Goal: Find specific page/section: Find specific page/section

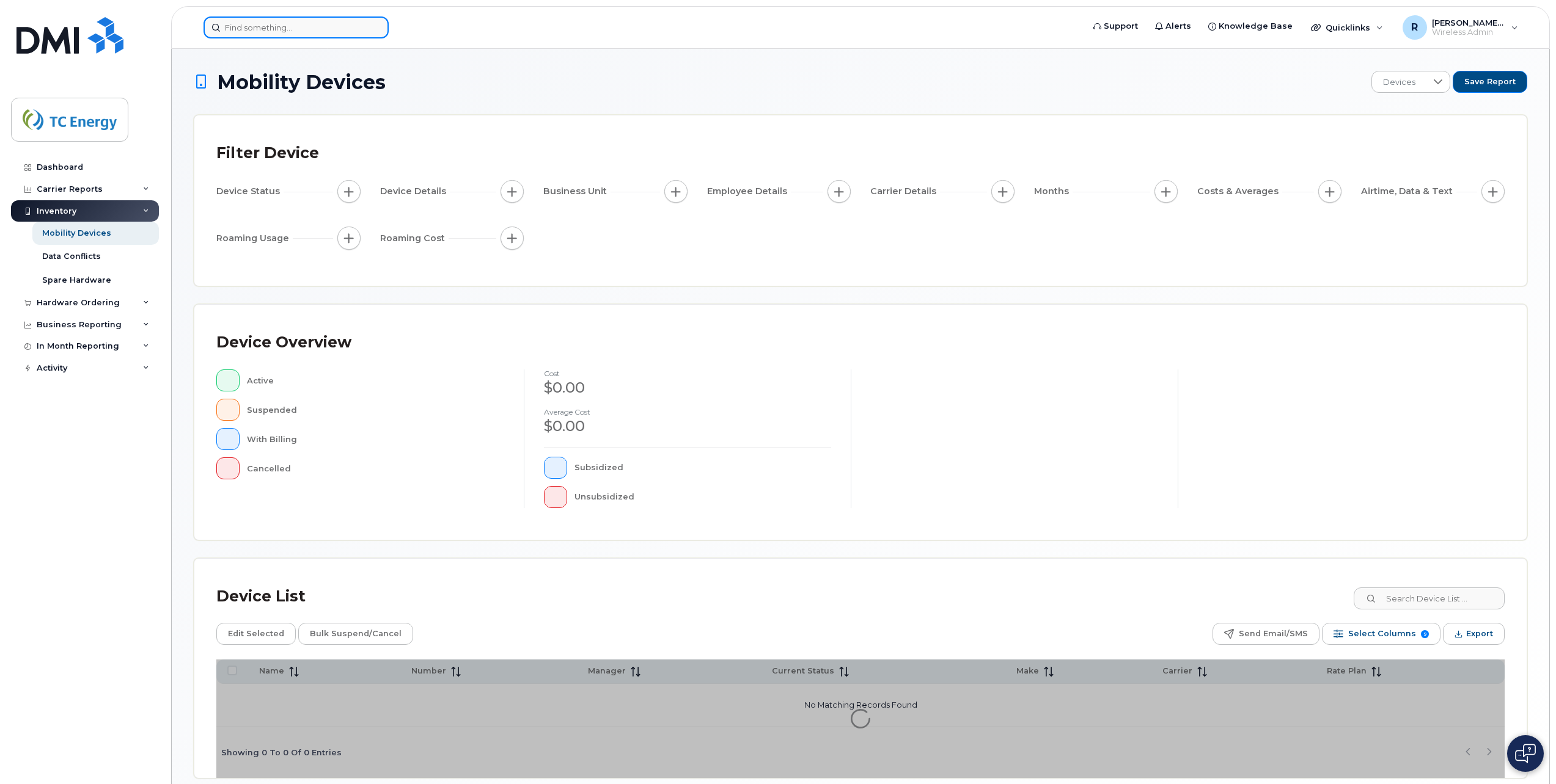
click at [289, 23] on input at bounding box center [296, 27] width 185 height 22
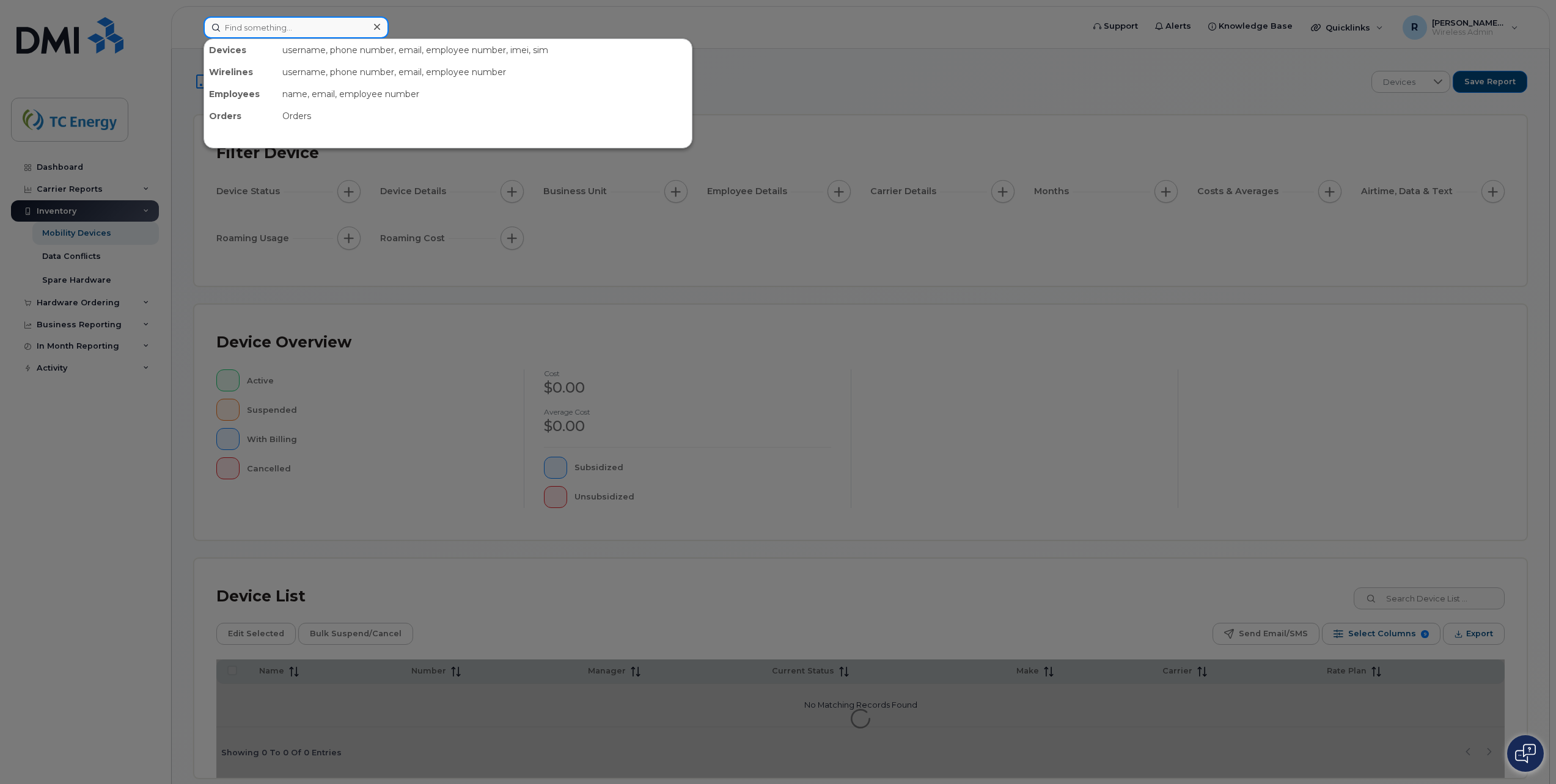
paste input "[EMAIL_ADDRESS][DOMAIN_NAME]"
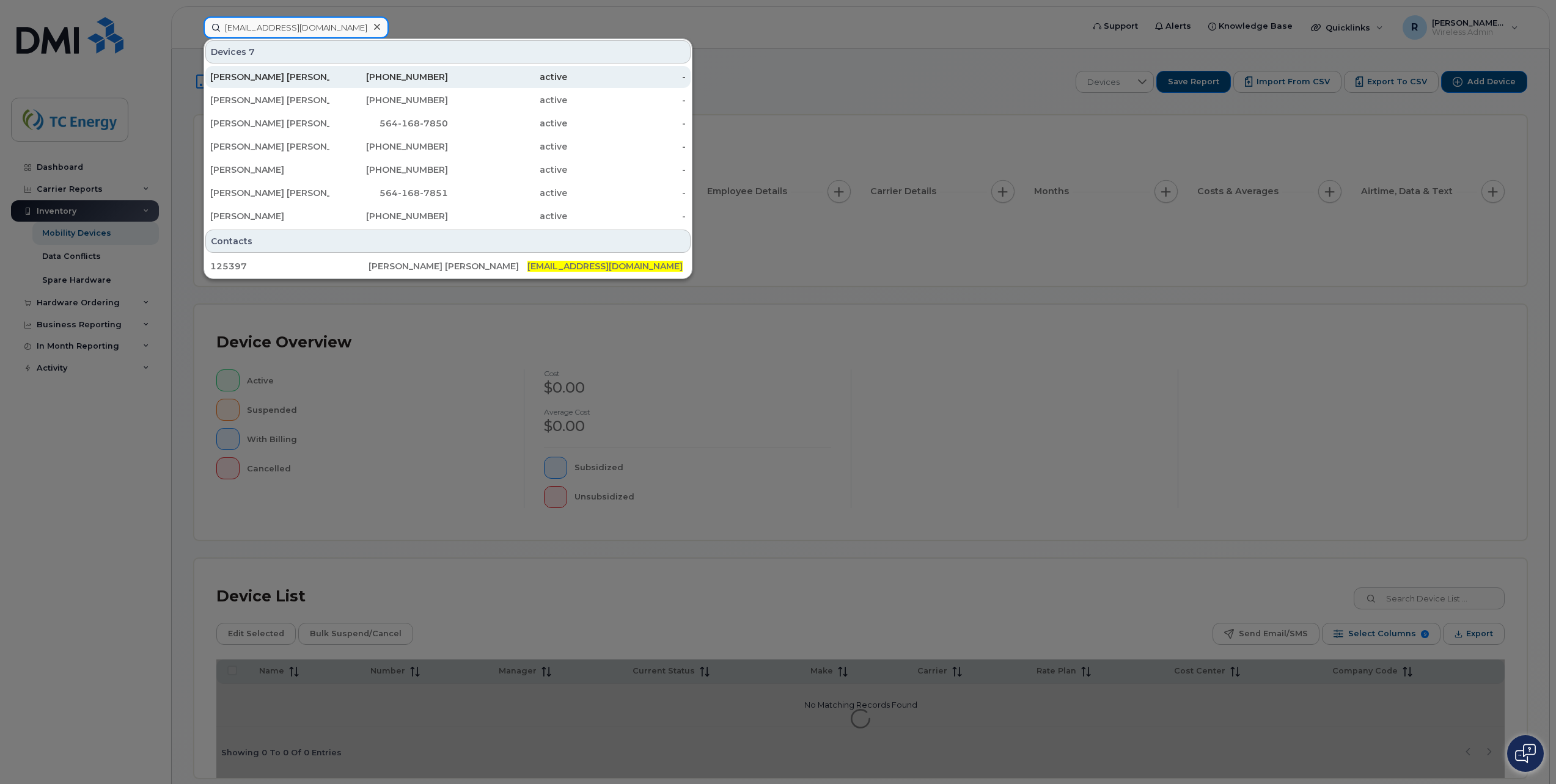
type input "[EMAIL_ADDRESS][DOMAIN_NAME]"
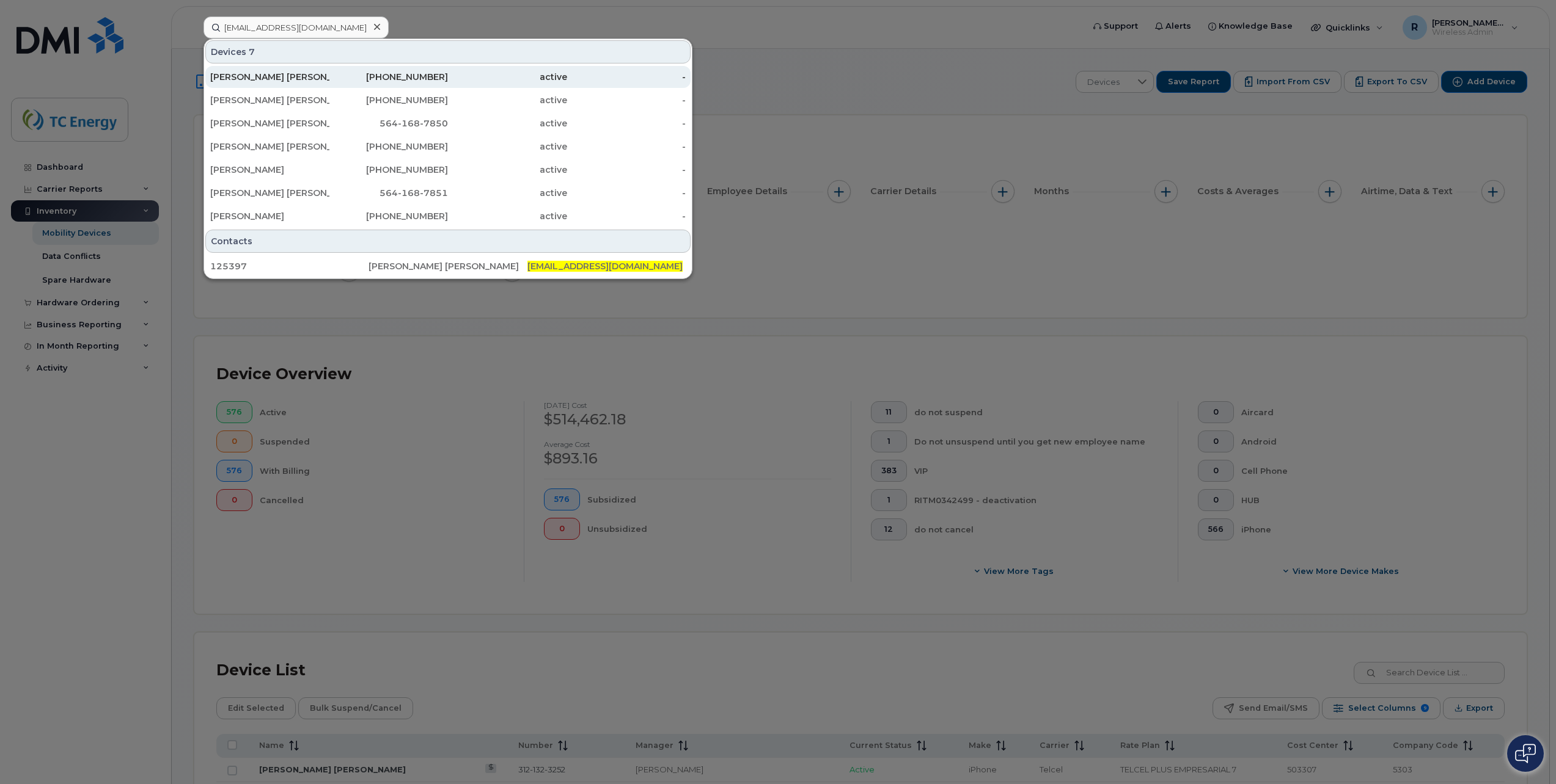
click at [300, 81] on div "[PERSON_NAME] [PERSON_NAME]" at bounding box center [269, 76] width 119 height 12
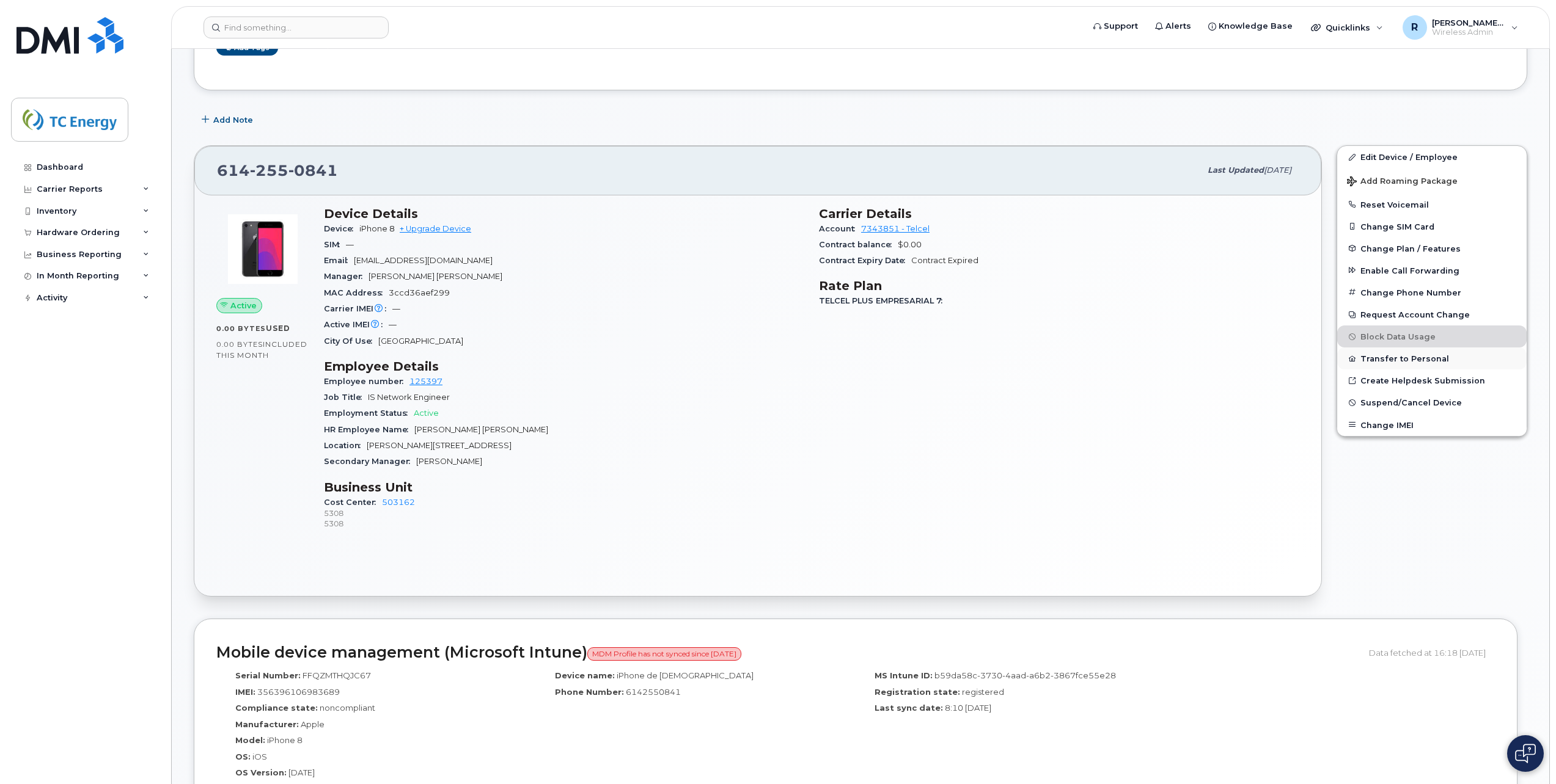
scroll to position [305, 0]
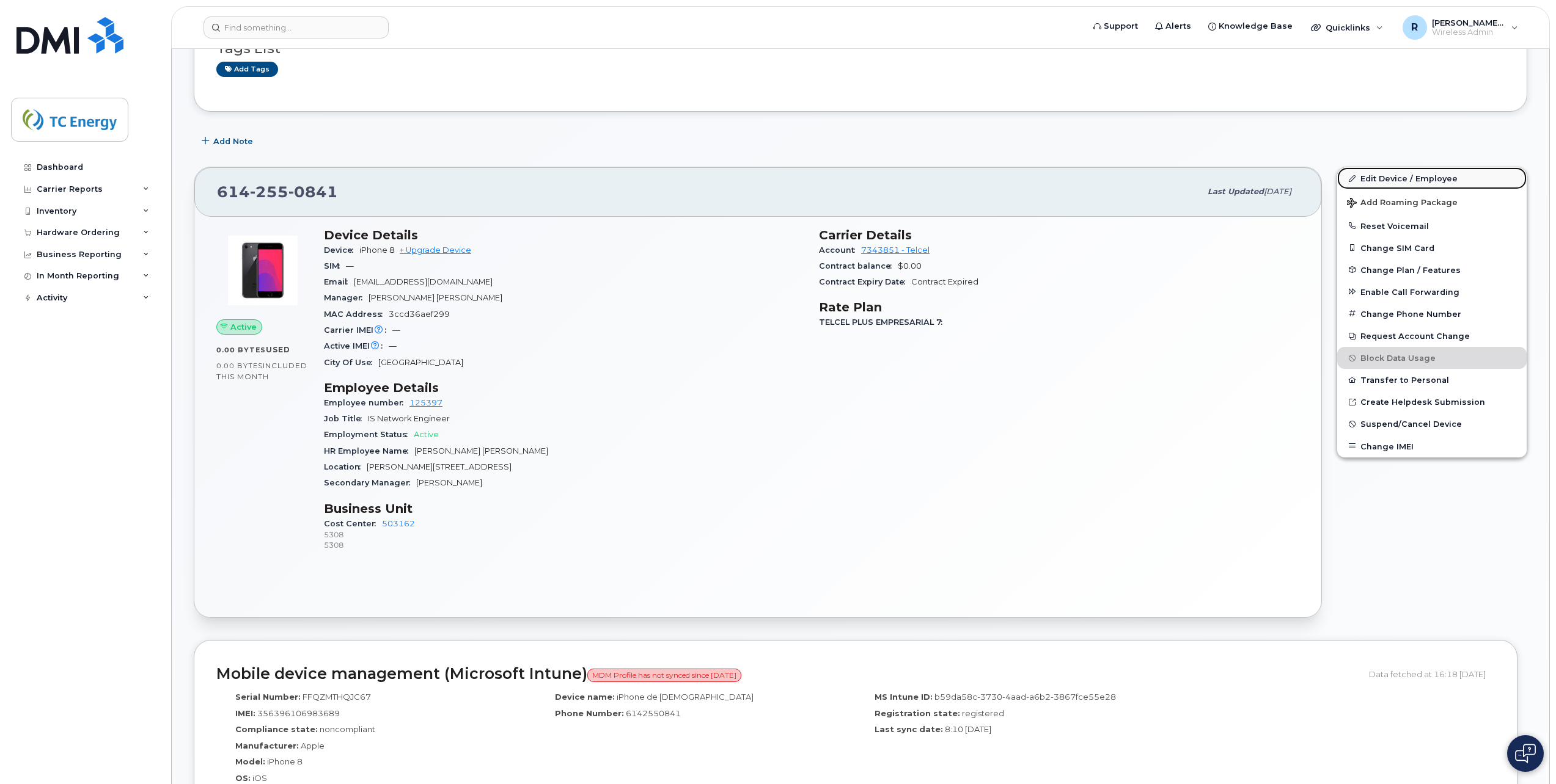
click at [1400, 177] on link "Edit Device / Employee" at bounding box center [1432, 178] width 190 height 22
click at [275, 31] on input at bounding box center [296, 27] width 185 height 22
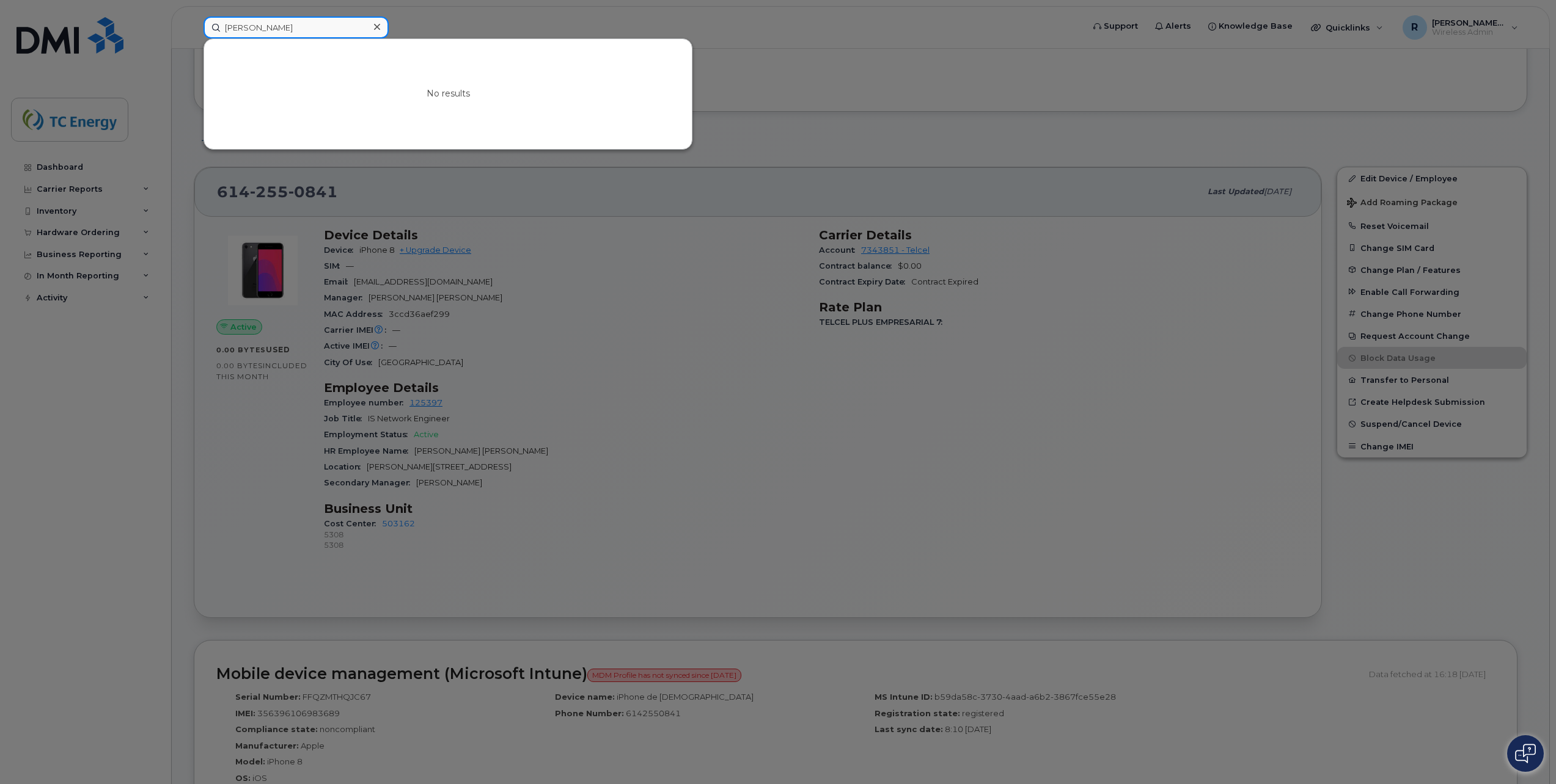
type input "hugo_vega"
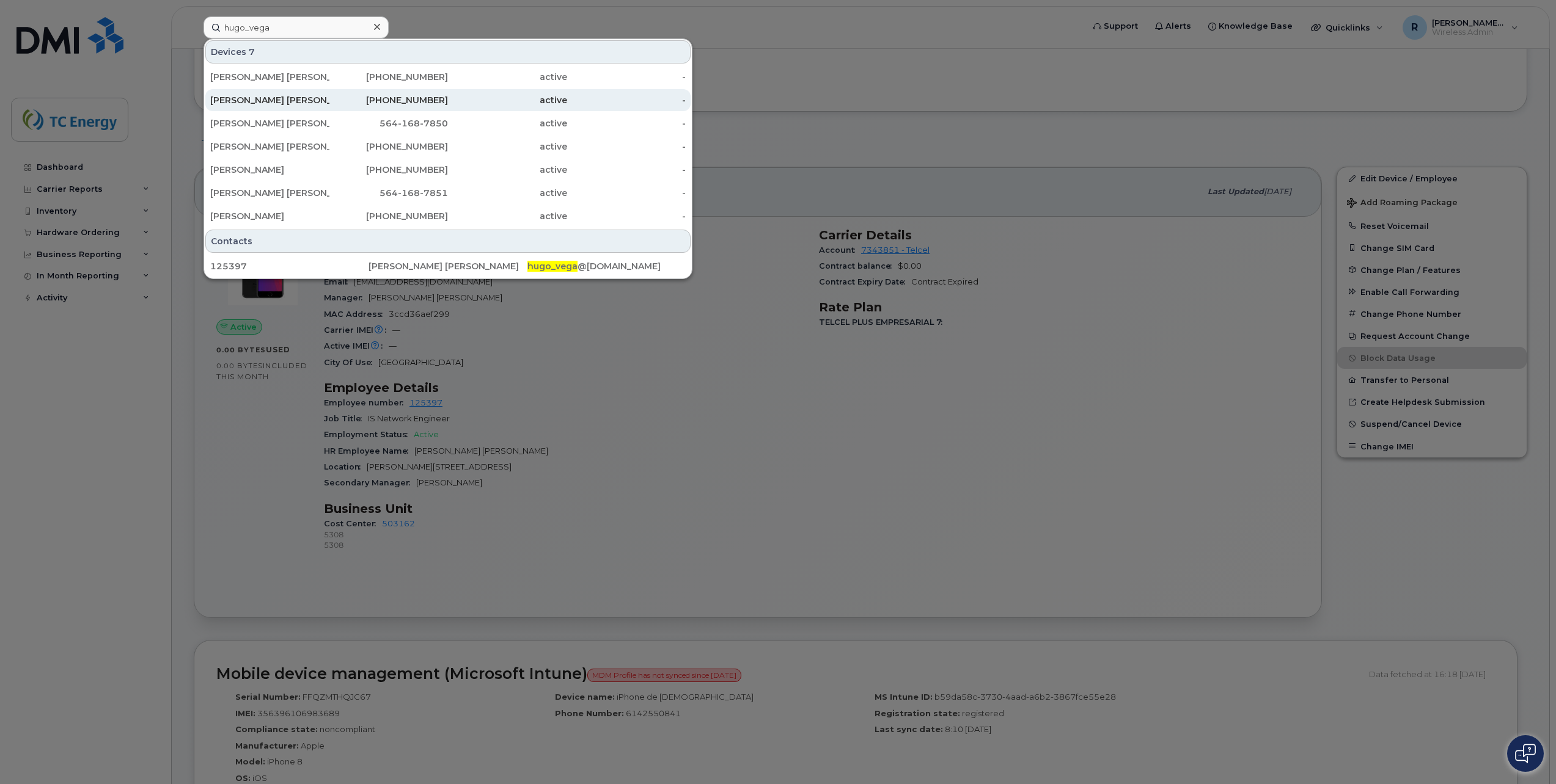
click at [361, 104] on div "557-975-0315" at bounding box center [388, 100] width 119 height 12
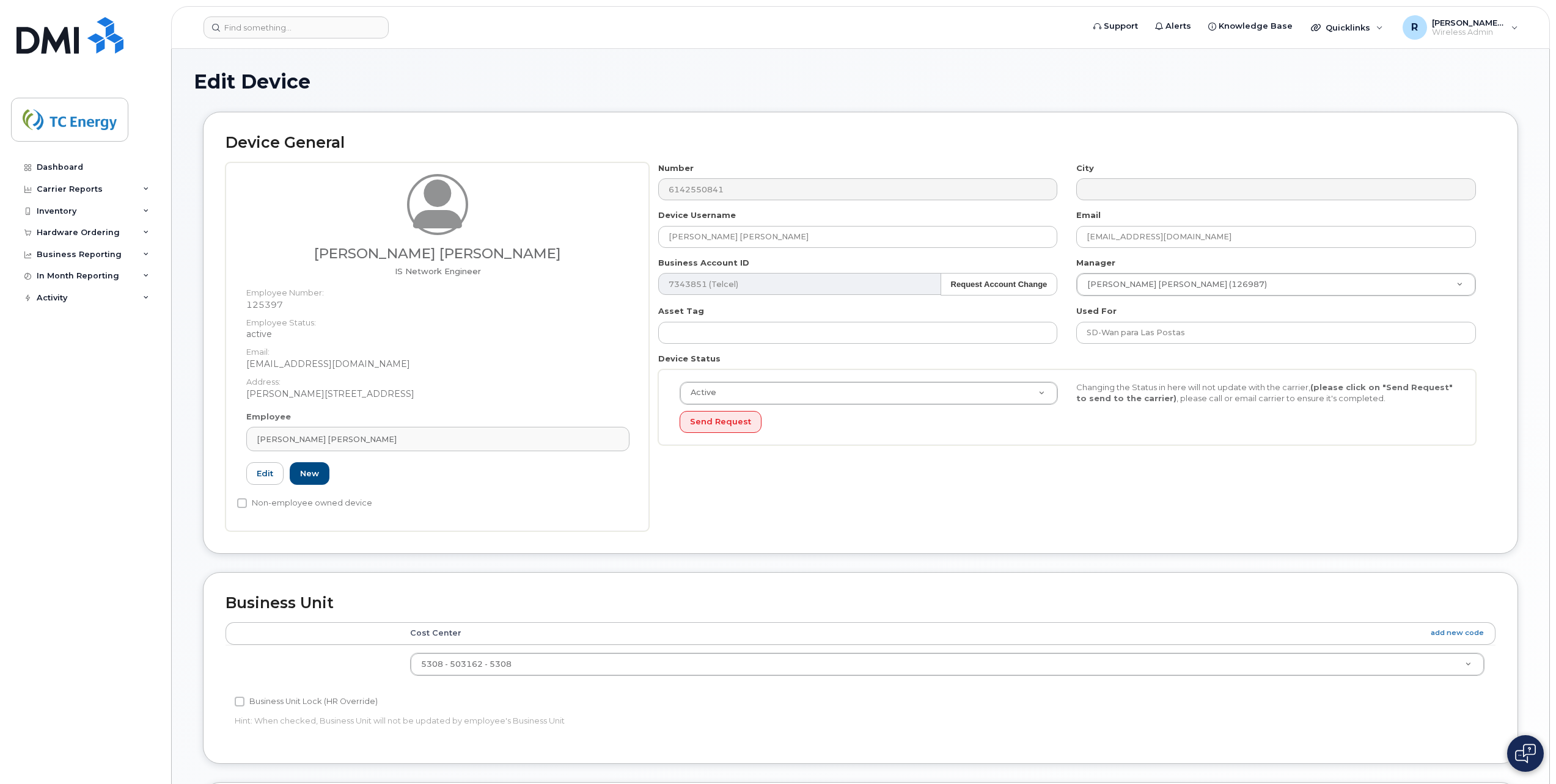
click at [578, 187] on div "Hugo Esteban Vega Alvarez IS Network Engineer Employee Number: 125397 Employee …" at bounding box center [860, 347] width 1270 height 369
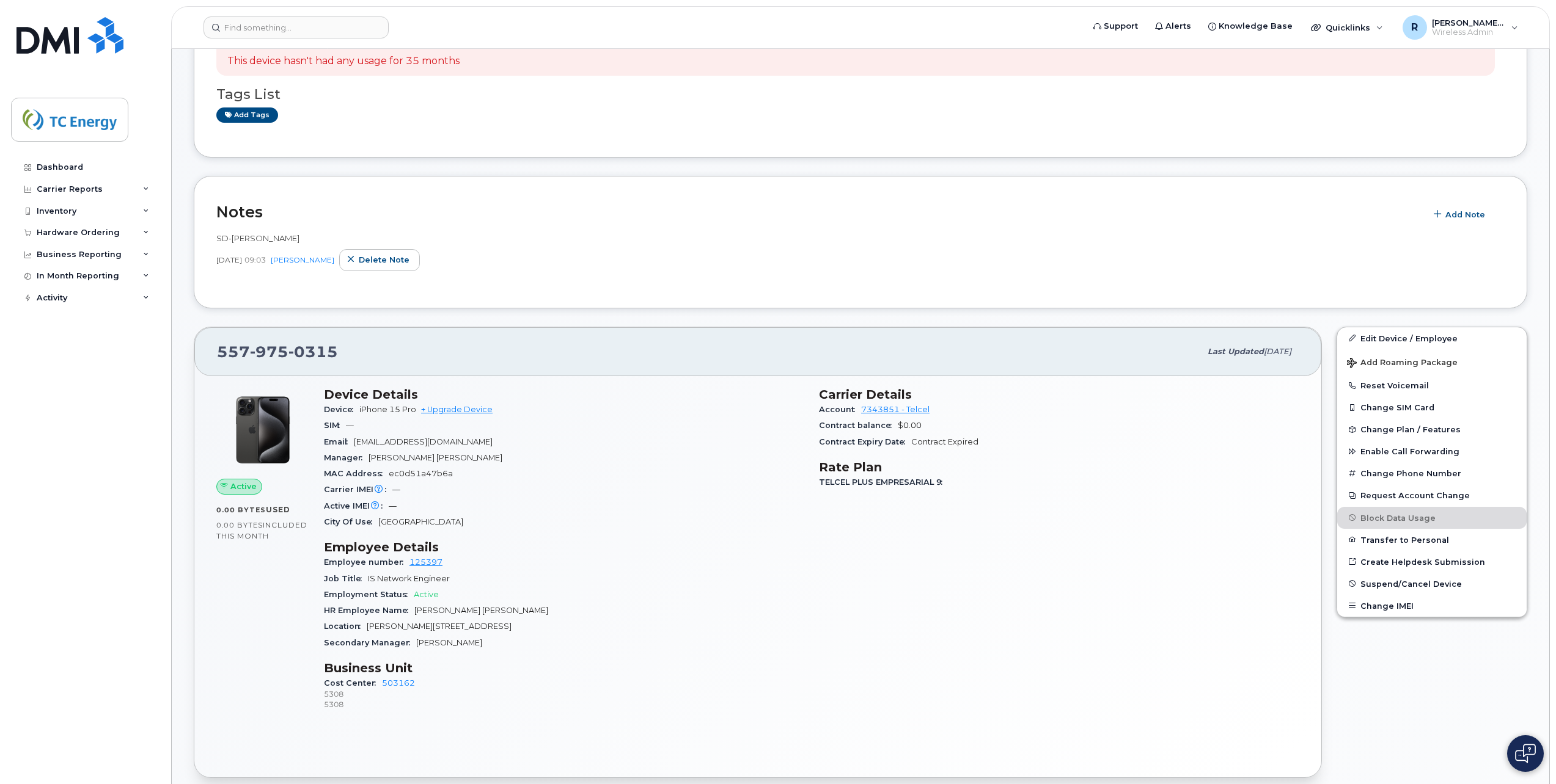
scroll to position [245, 0]
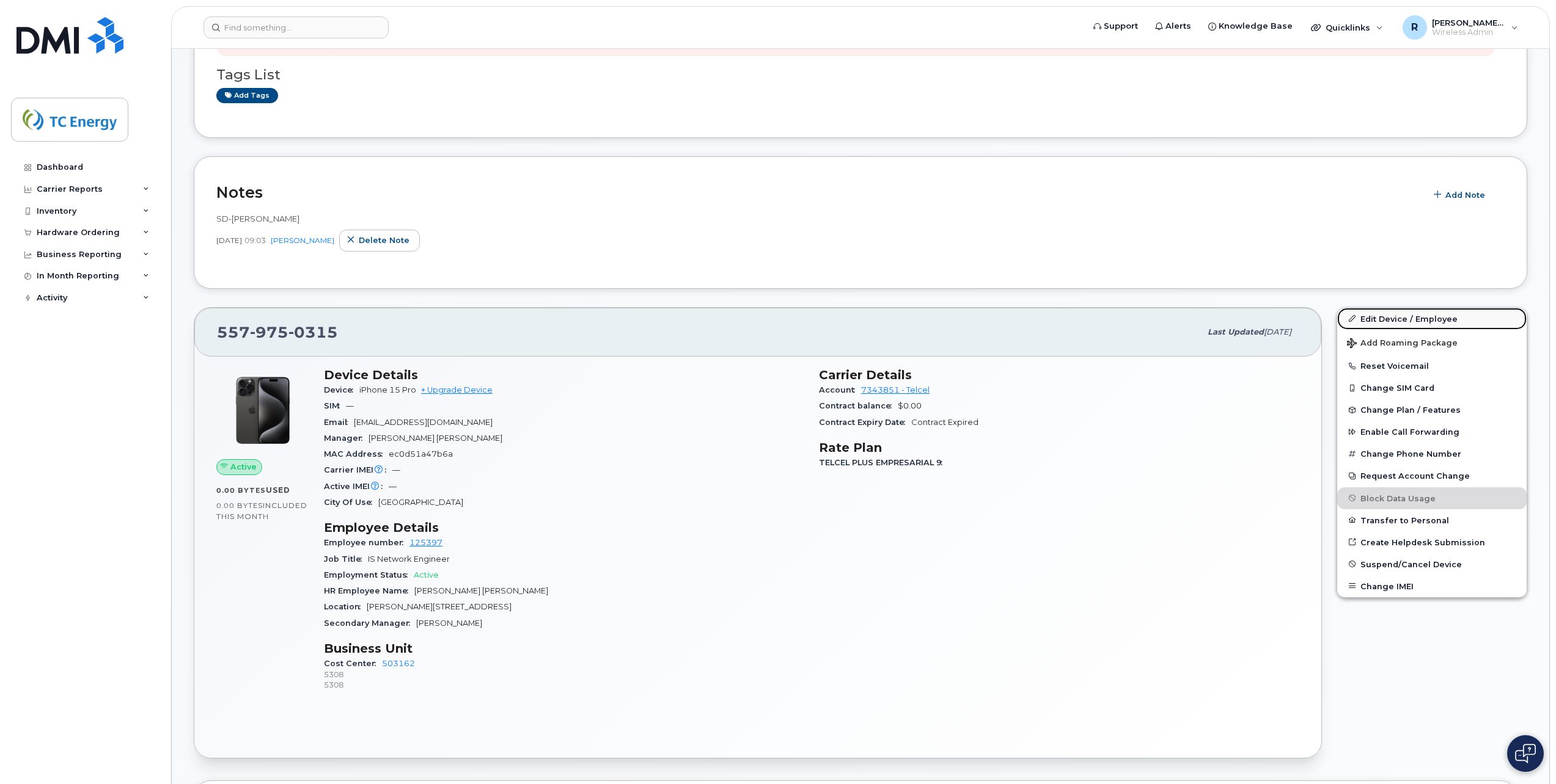
click at [1393, 323] on link "Edit Device / Employee" at bounding box center [1432, 318] width 190 height 22
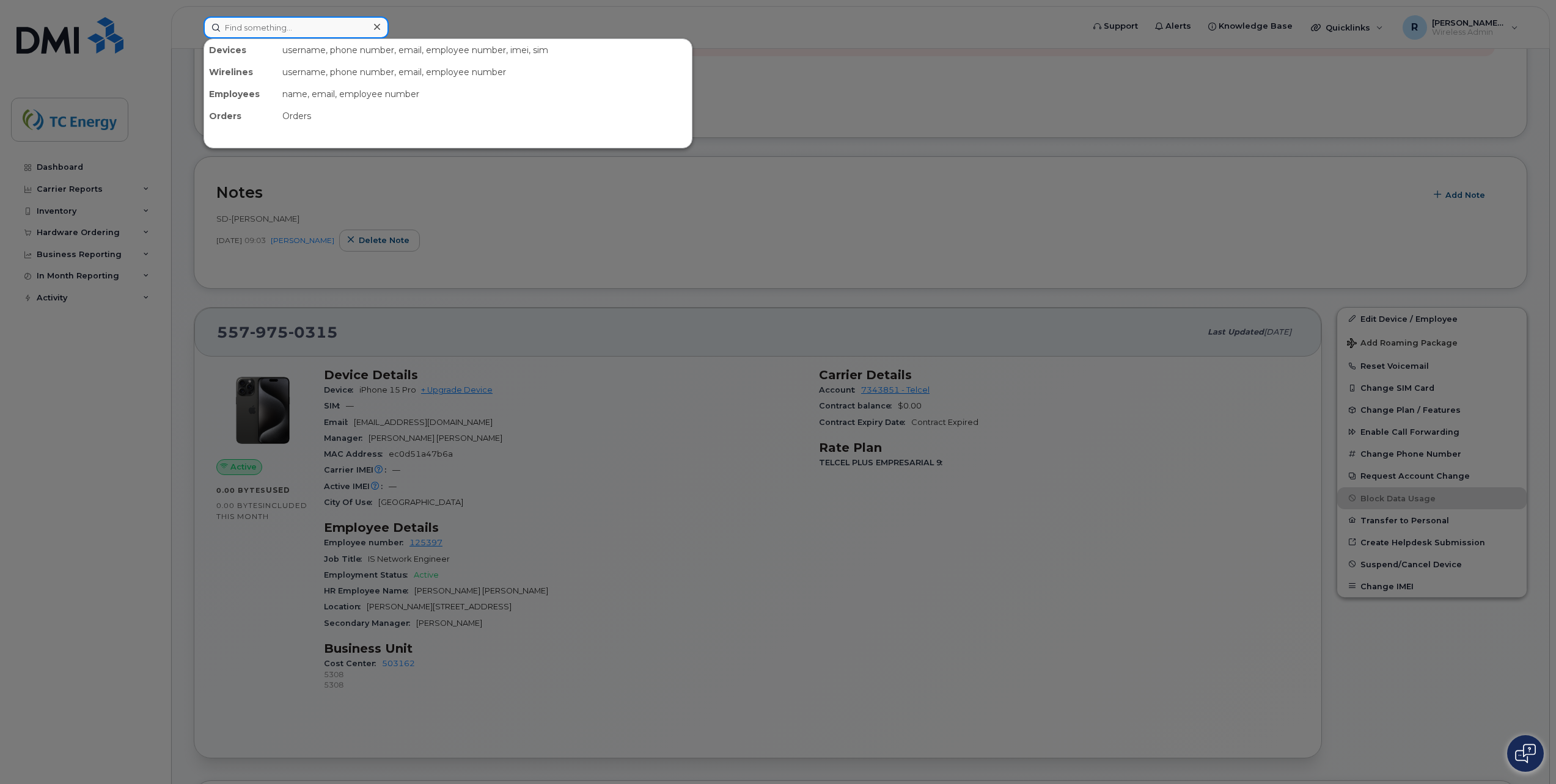
click at [238, 27] on input at bounding box center [296, 27] width 185 height 22
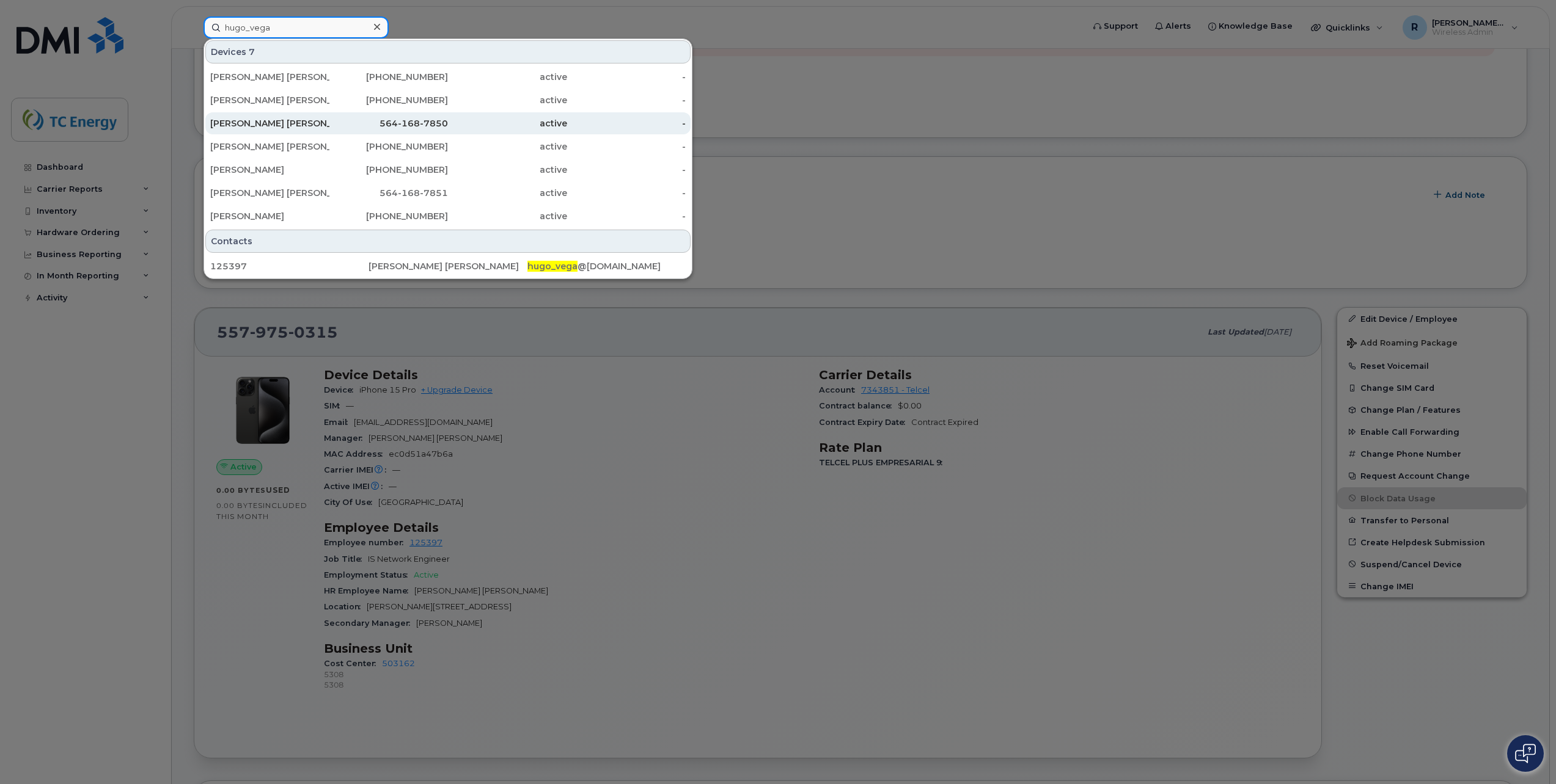
type input "hugo_vega"
click at [331, 123] on div "564-168-7850" at bounding box center [388, 123] width 119 height 12
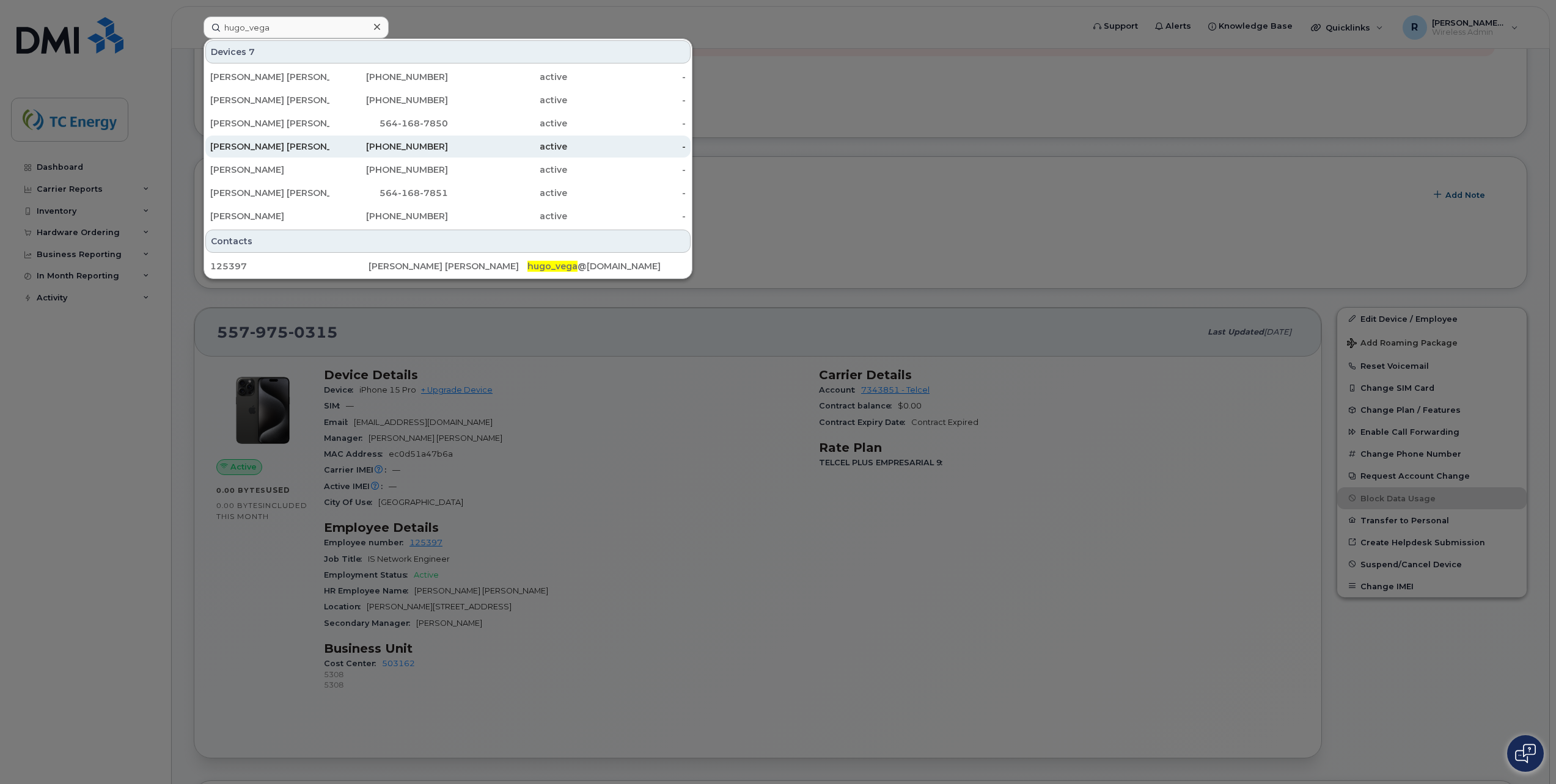
click at [395, 138] on div "554-888-7095" at bounding box center [388, 146] width 119 height 22
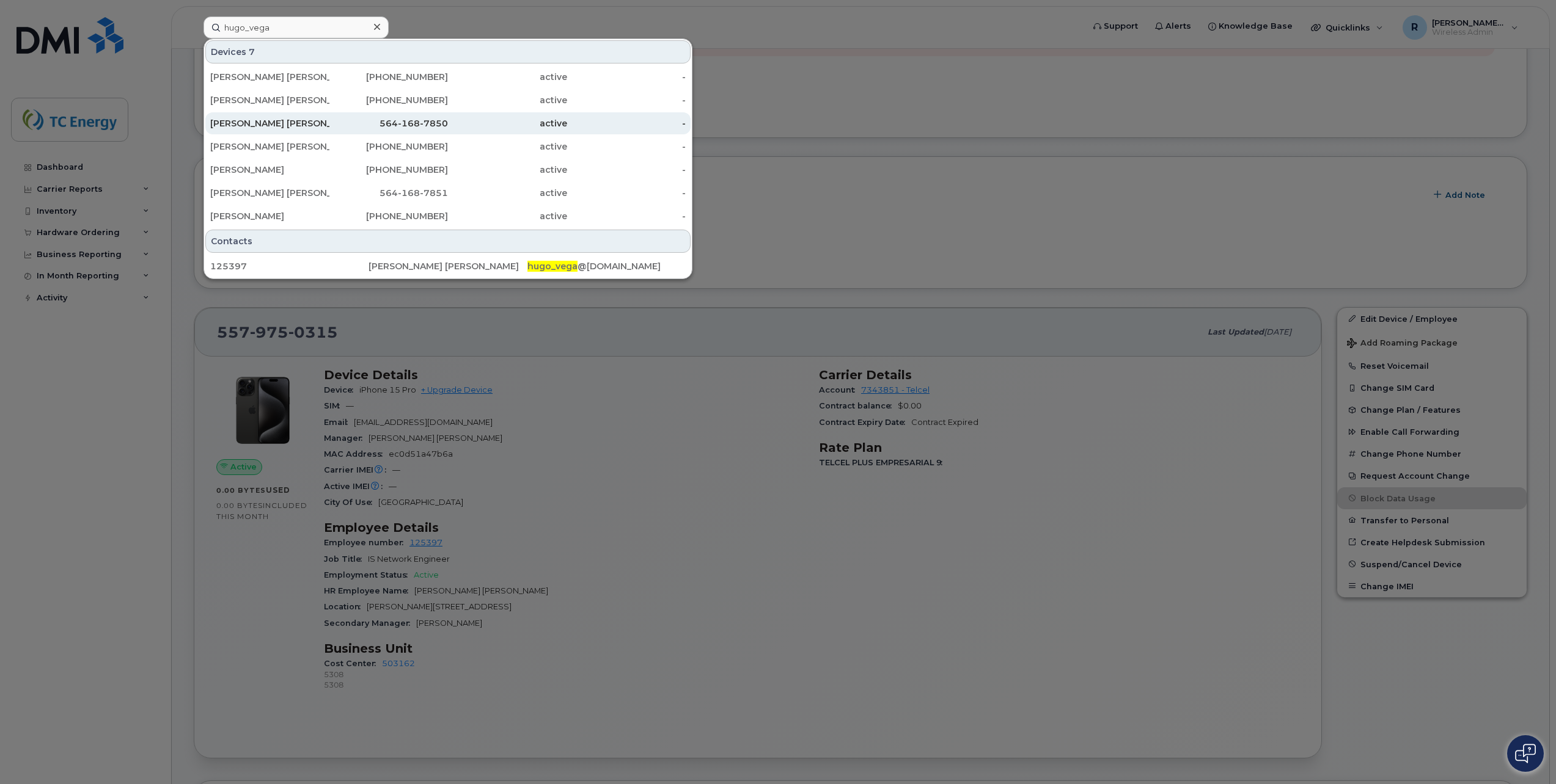
click at [307, 130] on div "[PERSON_NAME] [PERSON_NAME]" at bounding box center [269, 123] width 119 height 22
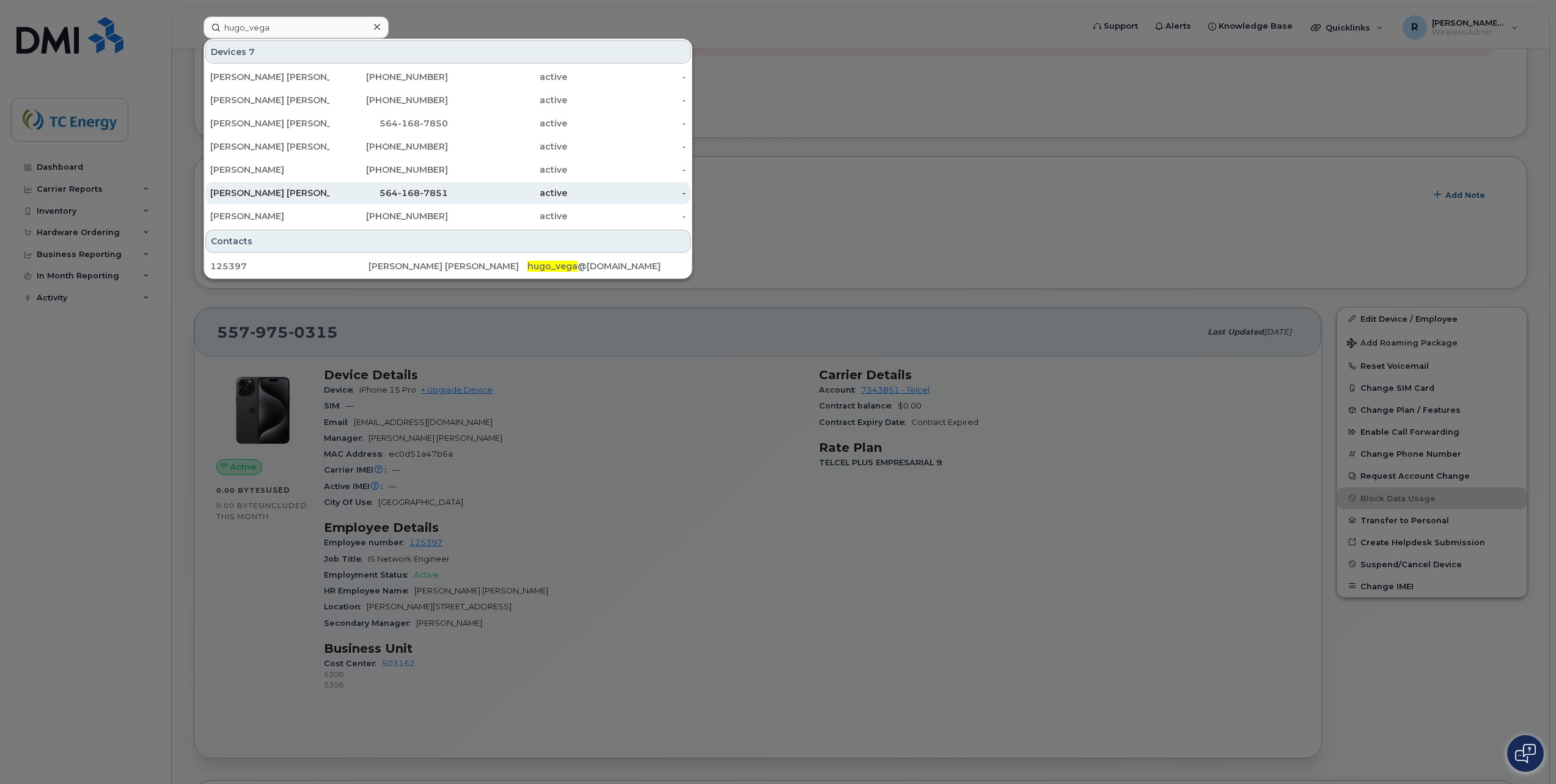
click at [280, 193] on div "[PERSON_NAME] [PERSON_NAME]" at bounding box center [269, 193] width 119 height 12
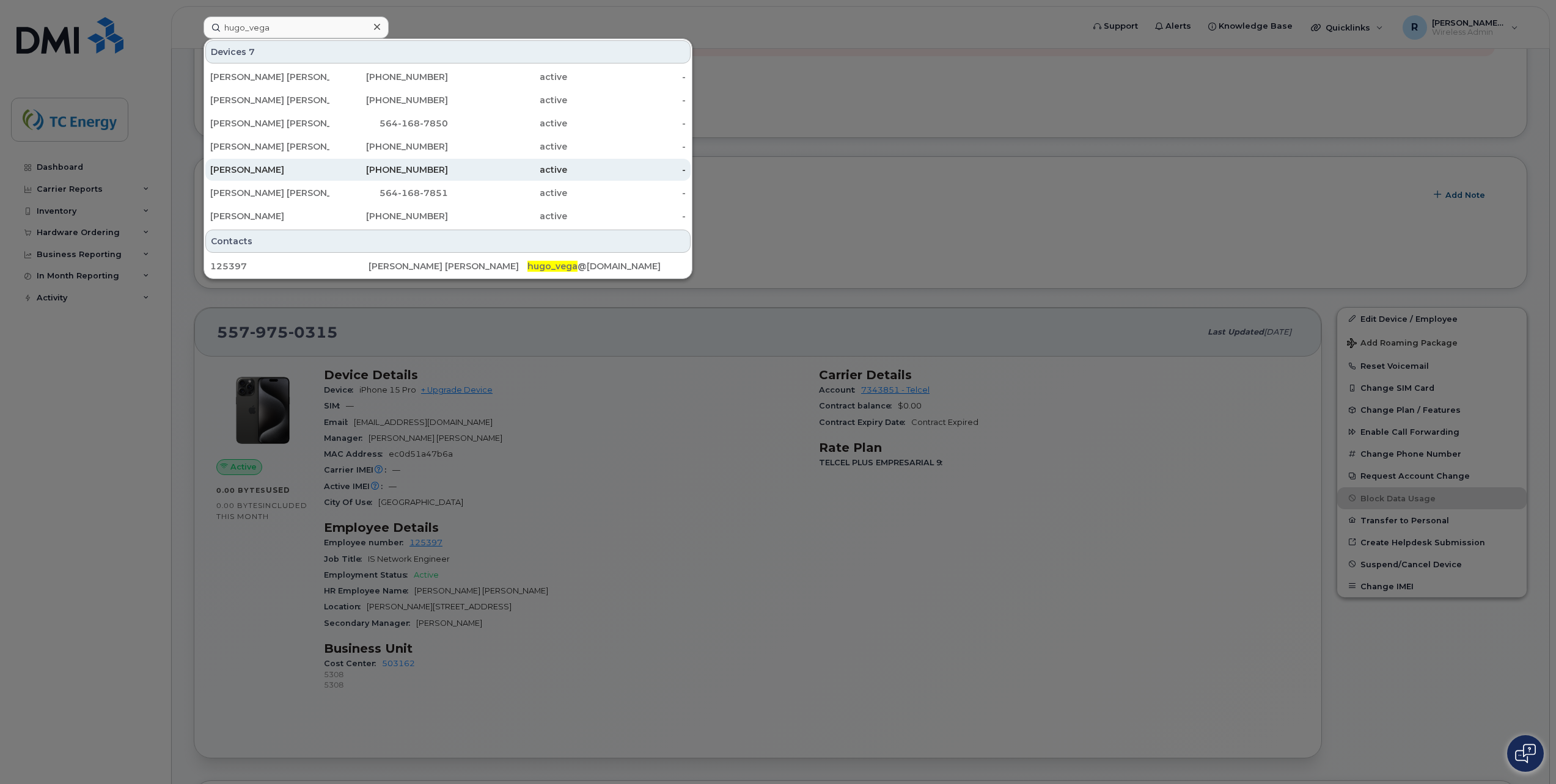
click at [349, 180] on div "557-335-3376" at bounding box center [388, 169] width 119 height 22
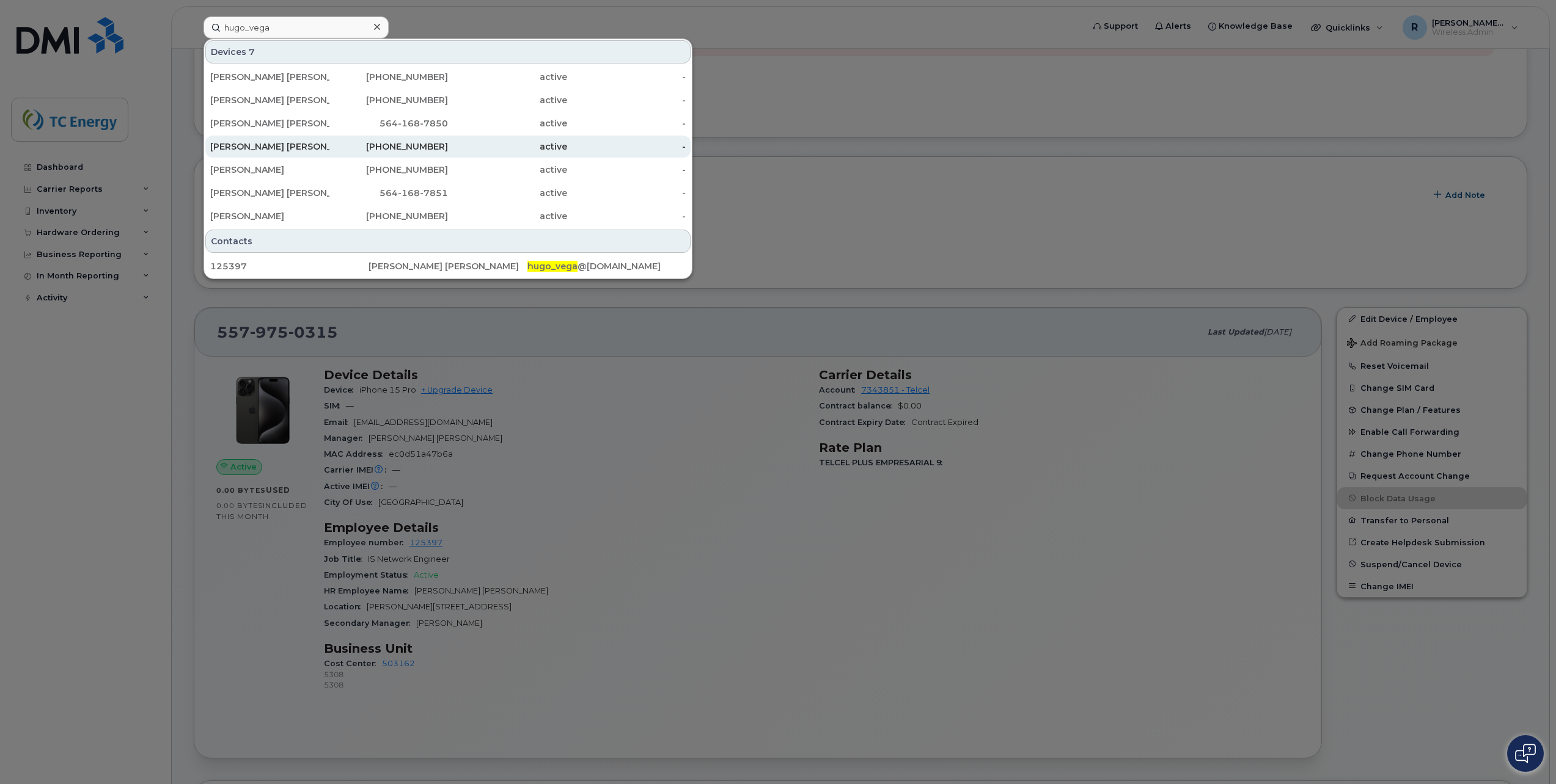
click at [434, 147] on div "554-888-7095" at bounding box center [388, 146] width 119 height 12
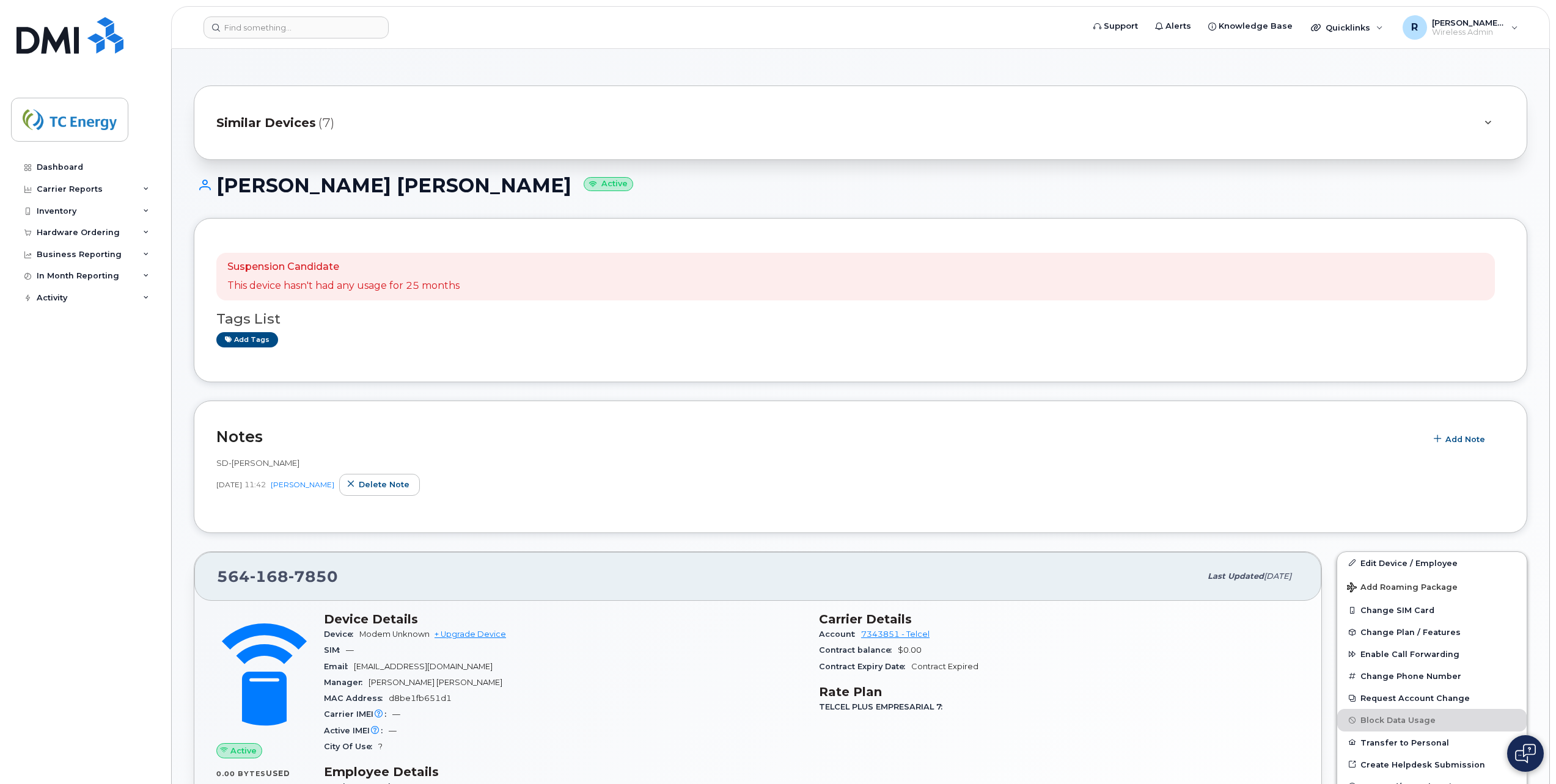
scroll to position [305, 0]
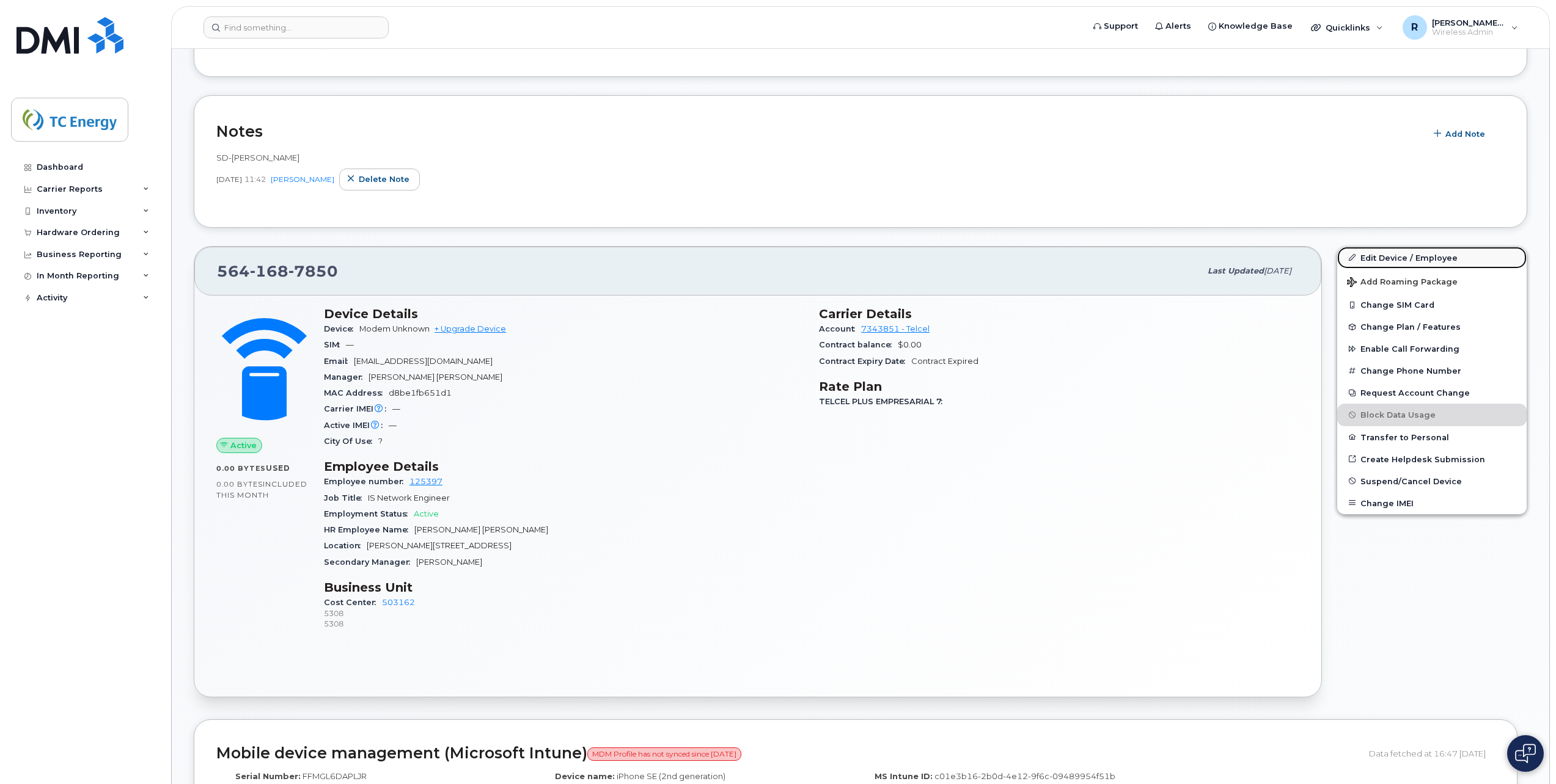
click at [1431, 262] on link "Edit Device / Employee" at bounding box center [1432, 258] width 190 height 22
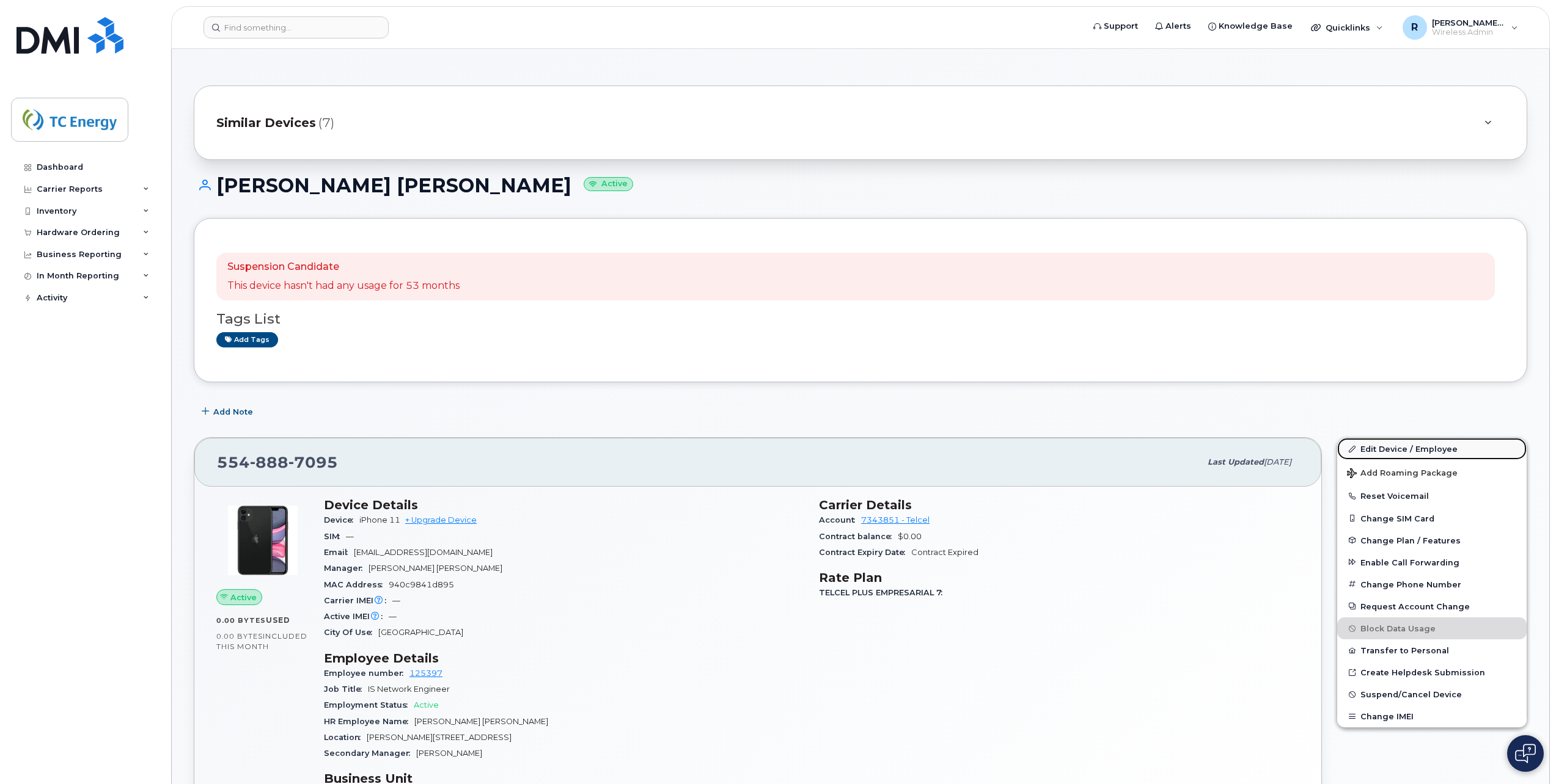
click at [1383, 447] on link "Edit Device / Employee" at bounding box center [1432, 449] width 190 height 22
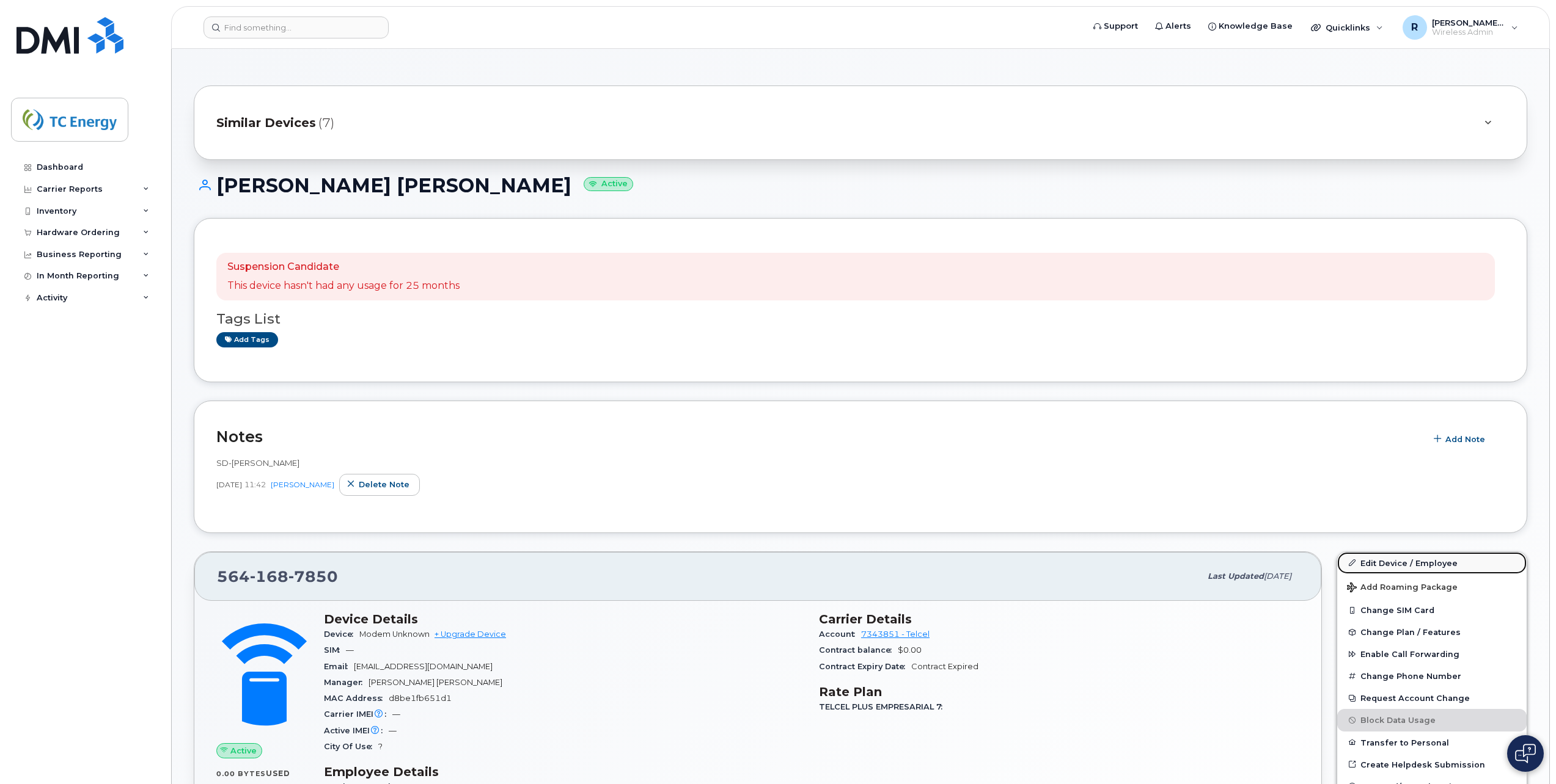
click at [1408, 562] on link "Edit Device / Employee" at bounding box center [1432, 563] width 190 height 22
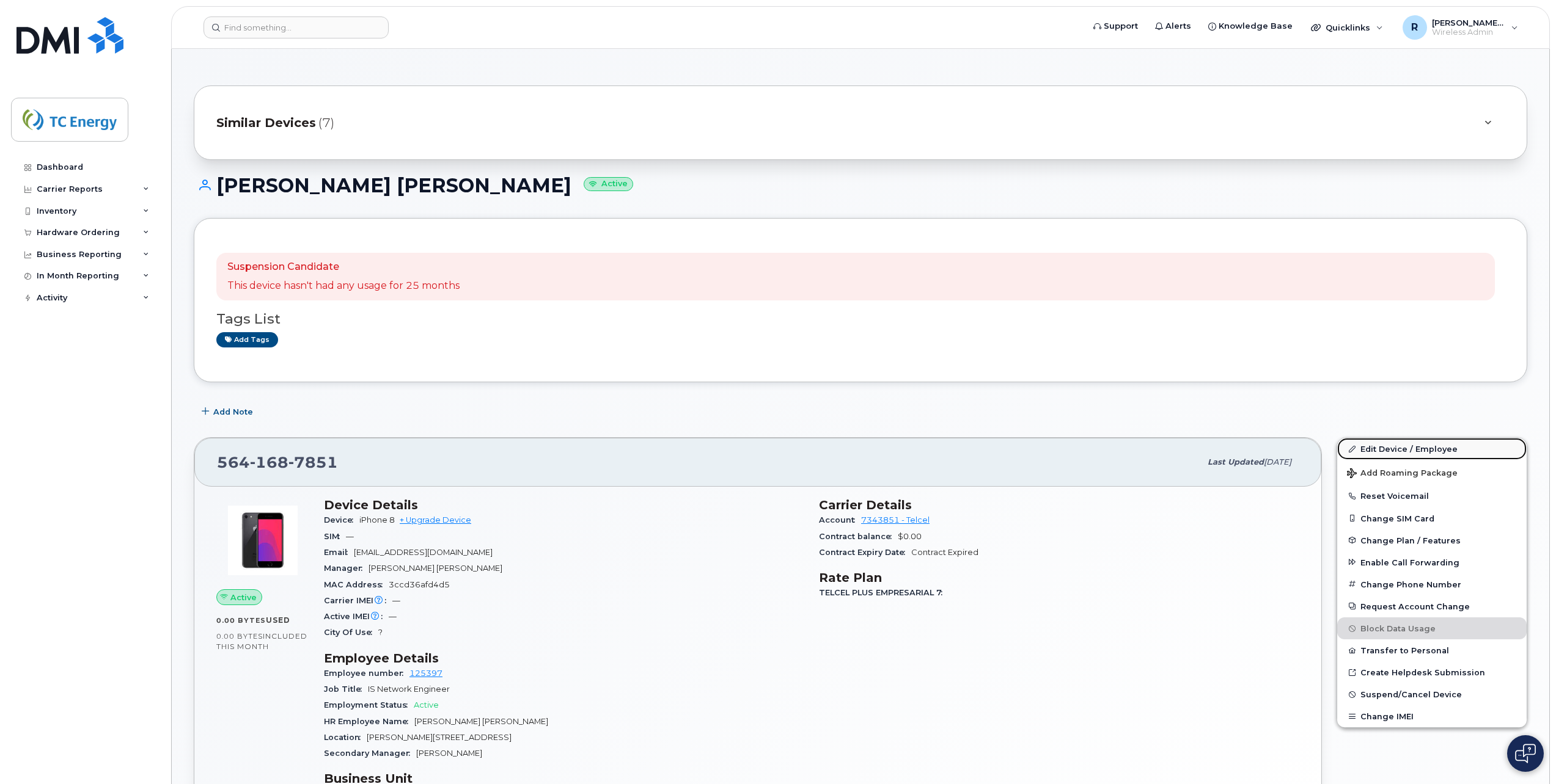
click at [1401, 453] on link "Edit Device / Employee" at bounding box center [1432, 449] width 190 height 22
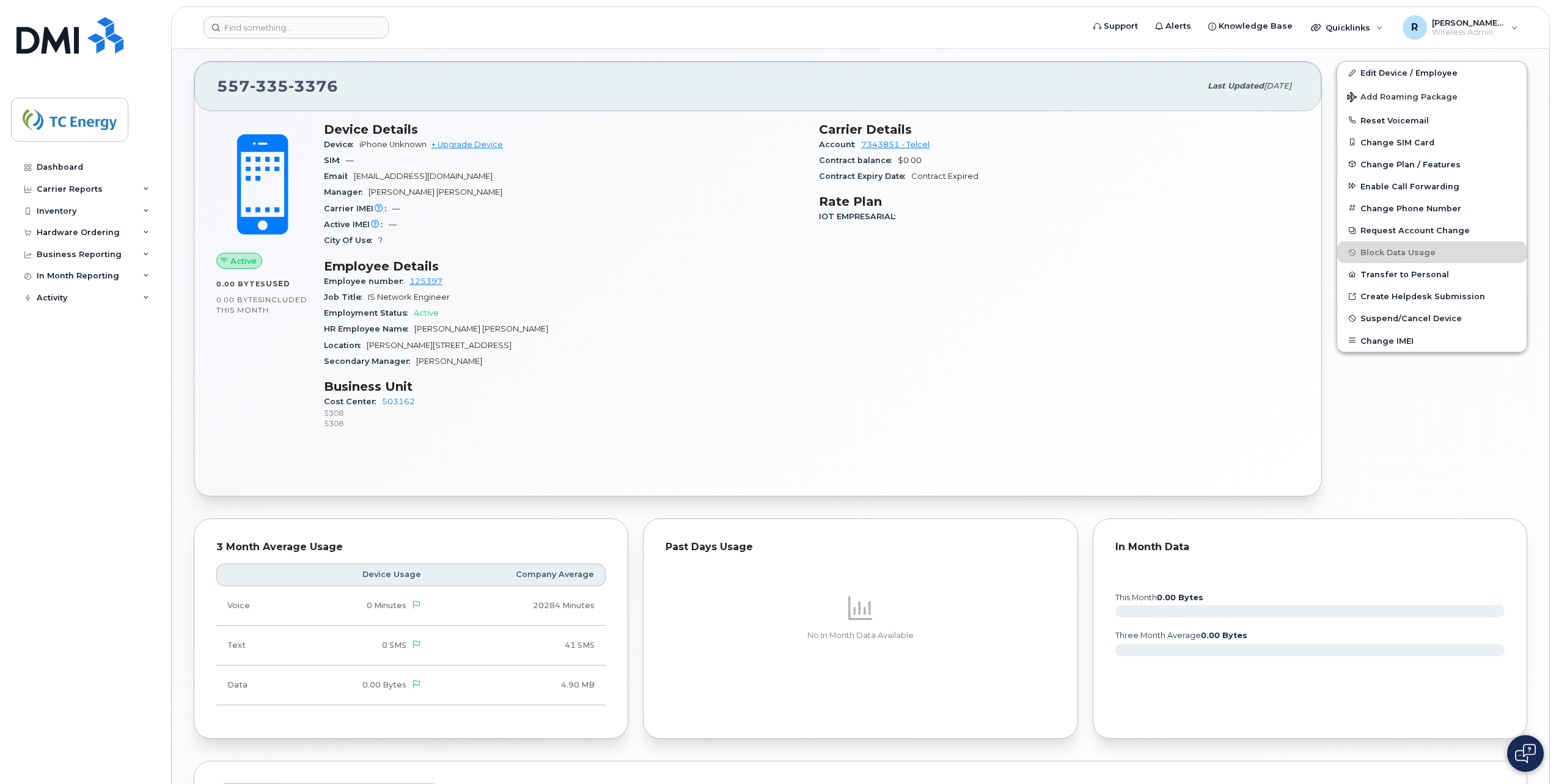
scroll to position [245, 0]
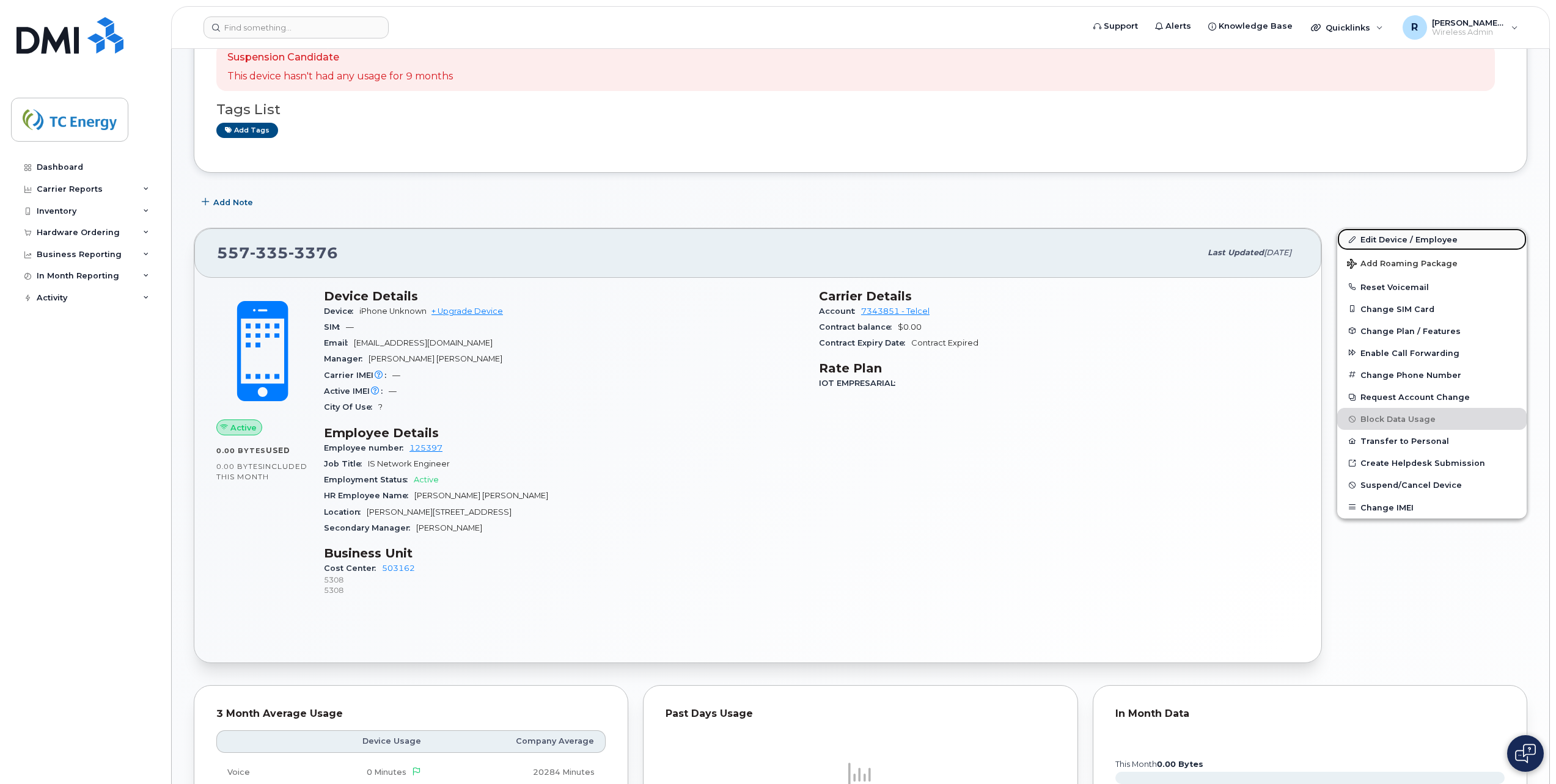
click at [1401, 242] on link "Edit Device / Employee" at bounding box center [1432, 239] width 190 height 22
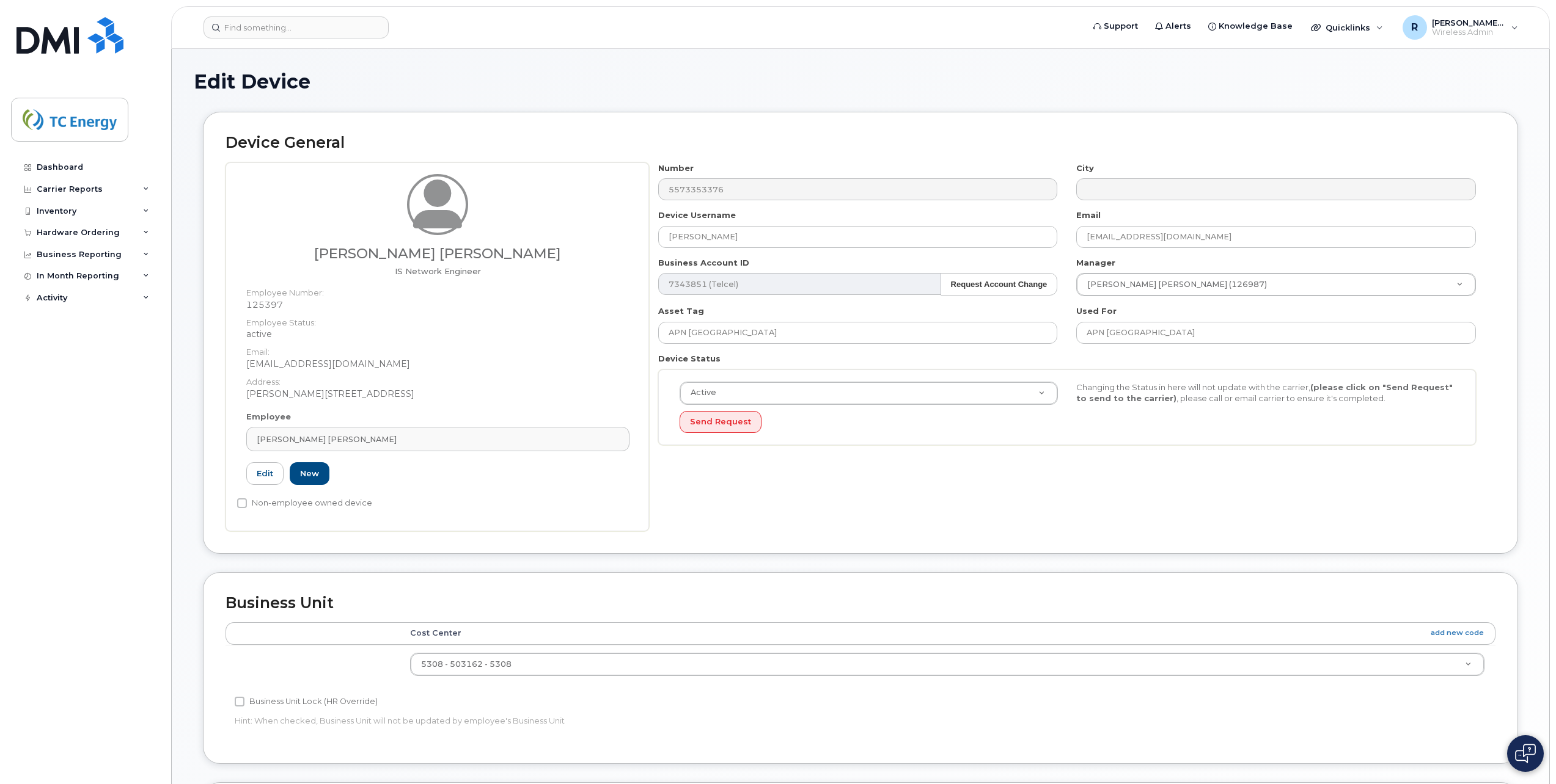
click at [565, 192] on div "[PERSON_NAME] [PERSON_NAME] IS Network Engineer Employee Number: 125397 Employe…" at bounding box center [860, 347] width 1270 height 369
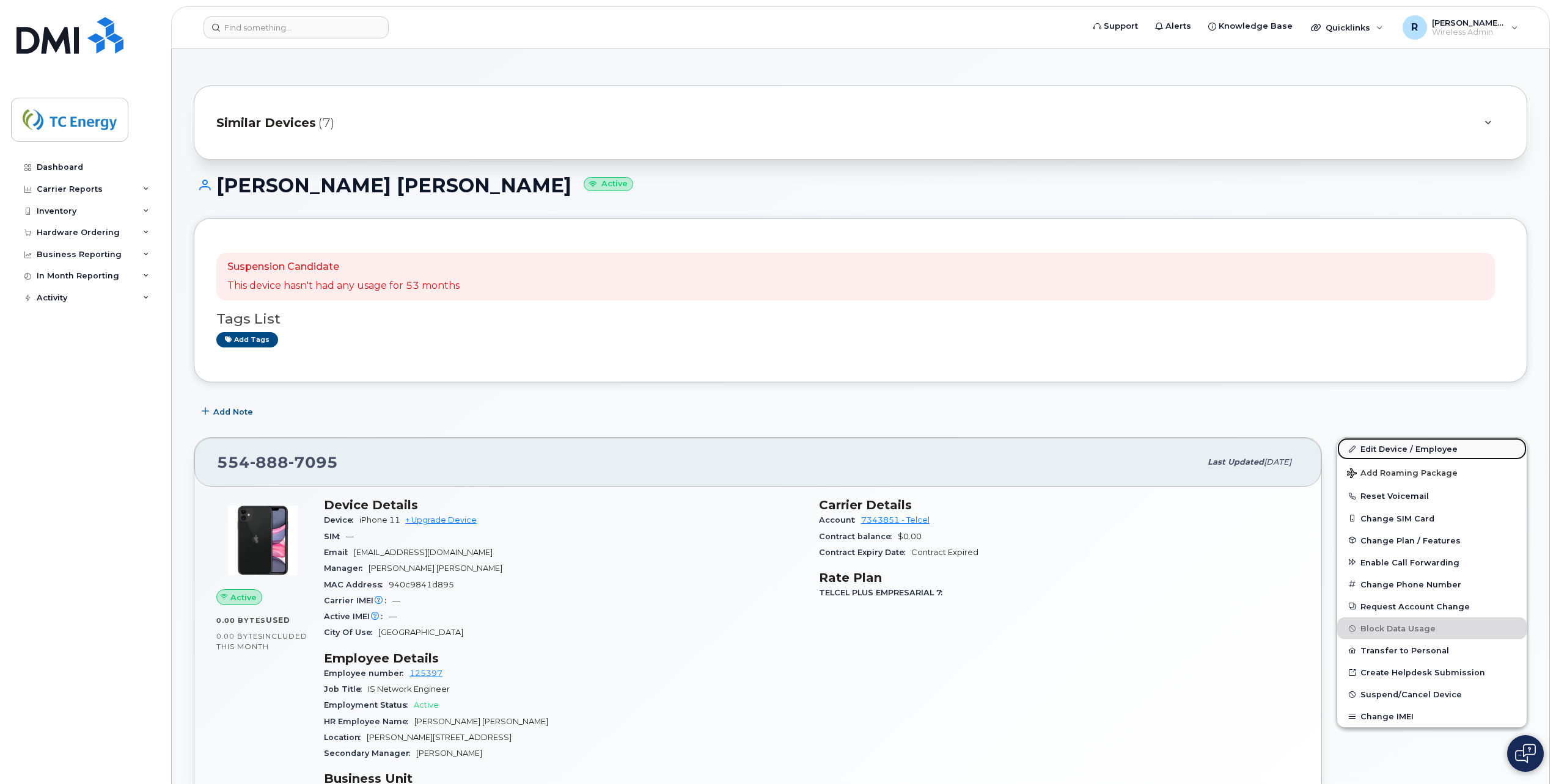
click at [1393, 450] on link "Edit Device / Employee" at bounding box center [1432, 449] width 190 height 22
